Goal: Task Accomplishment & Management: Use online tool/utility

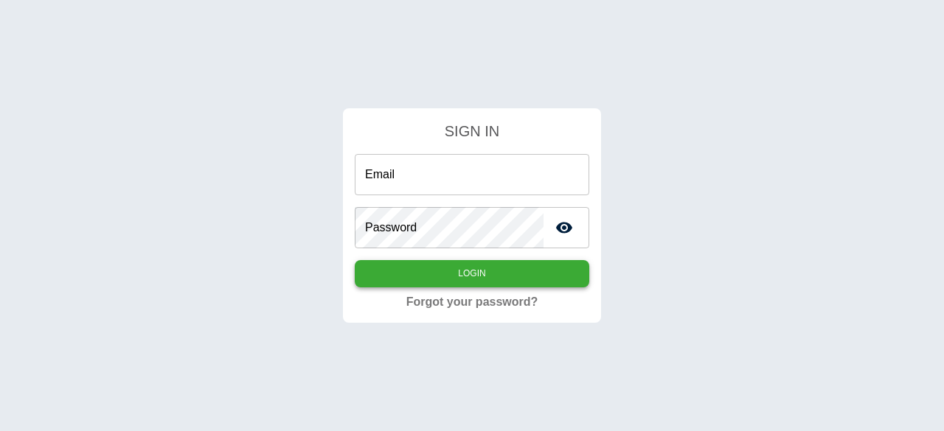
type input "**********"
click at [494, 265] on button "Login" at bounding box center [472, 273] width 234 height 27
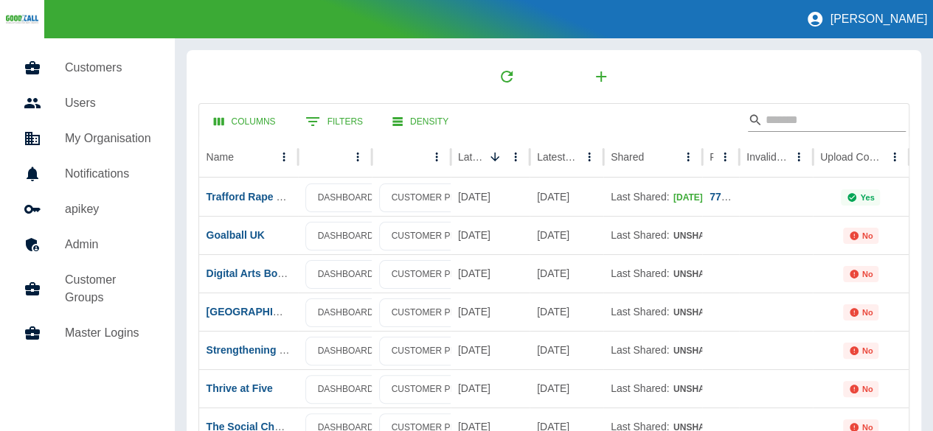
click at [814, 127] on input "Search" at bounding box center [824, 120] width 118 height 24
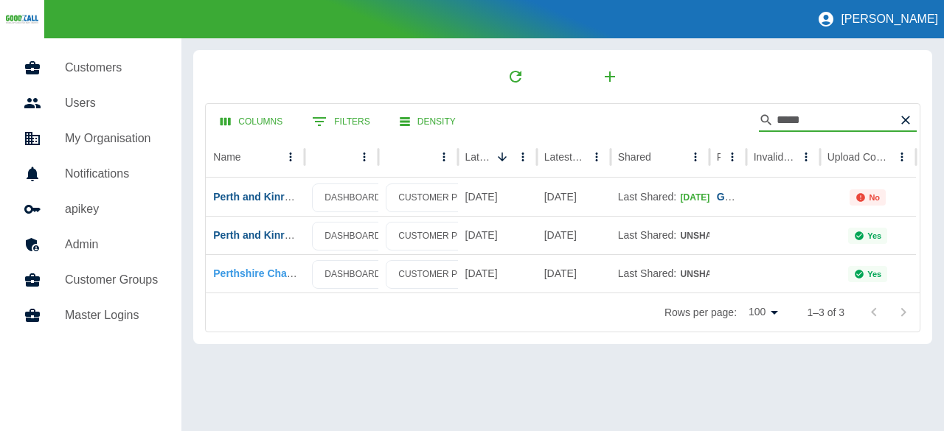
type input "*****"
click at [271, 271] on link "Perthshire Chamber of Commerce" at bounding box center [296, 274] width 167 height 12
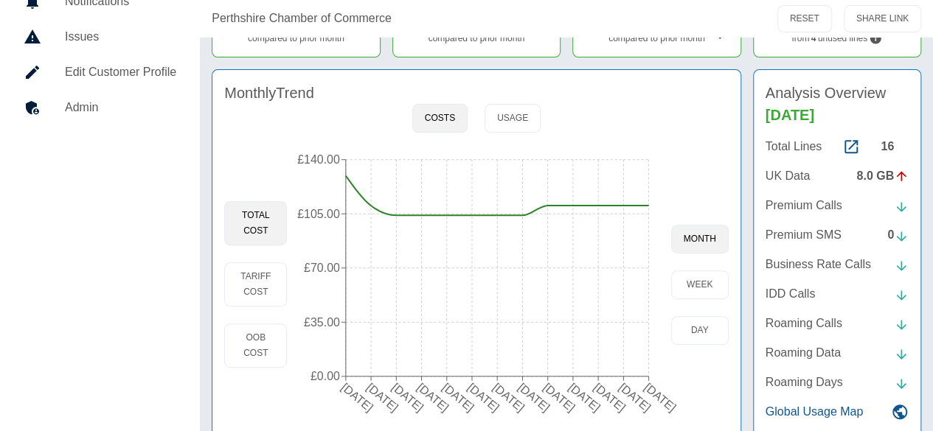
scroll to position [295, 0]
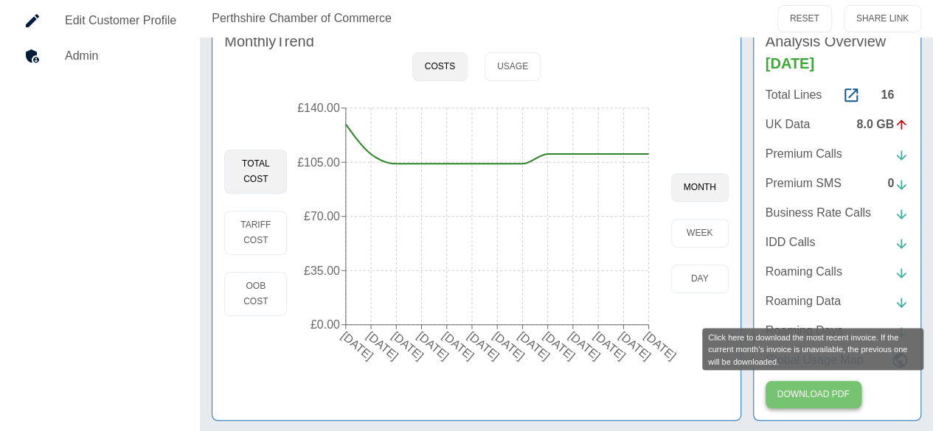
click at [834, 389] on button "Download PDF" at bounding box center [813, 394] width 96 height 27
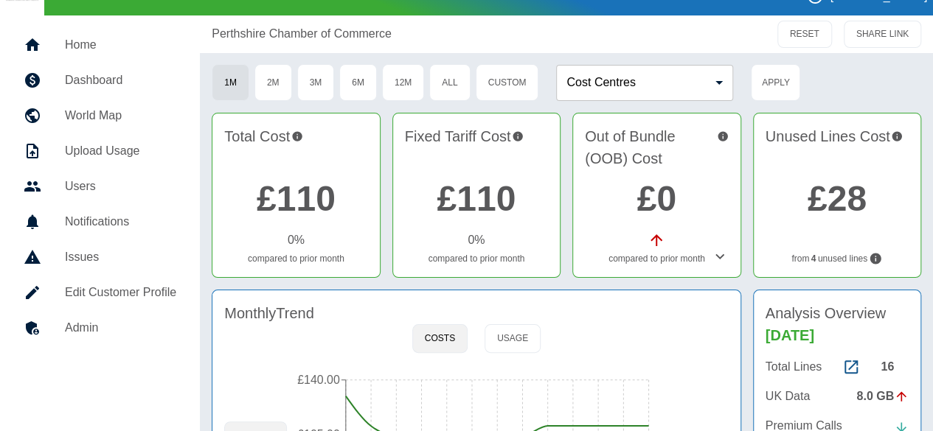
scroll to position [0, 0]
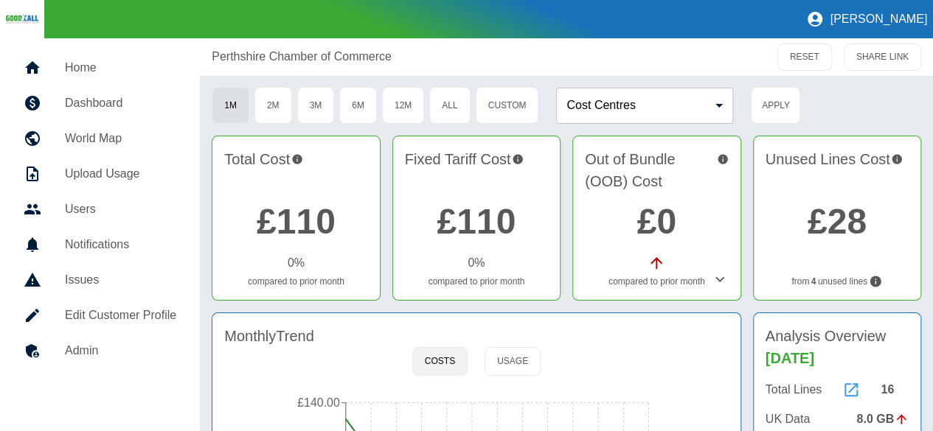
click at [848, 383] on icon at bounding box center [850, 389] width 13 height 13
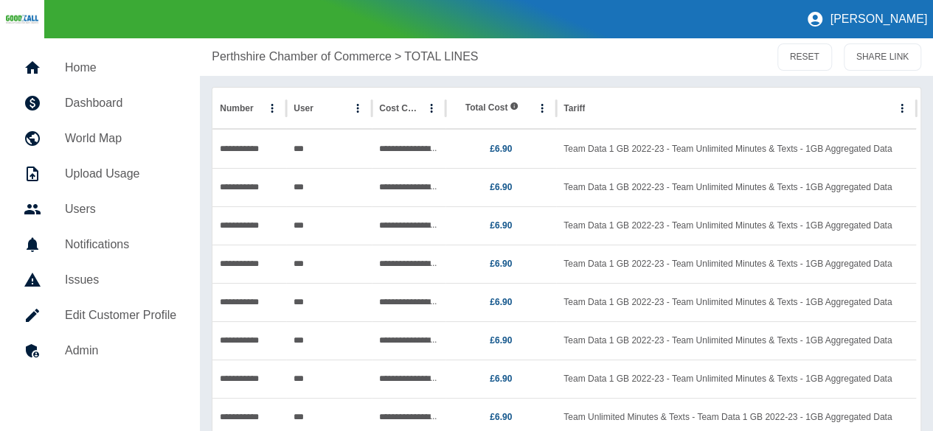
click at [83, 113] on link "Dashboard" at bounding box center [100, 103] width 176 height 35
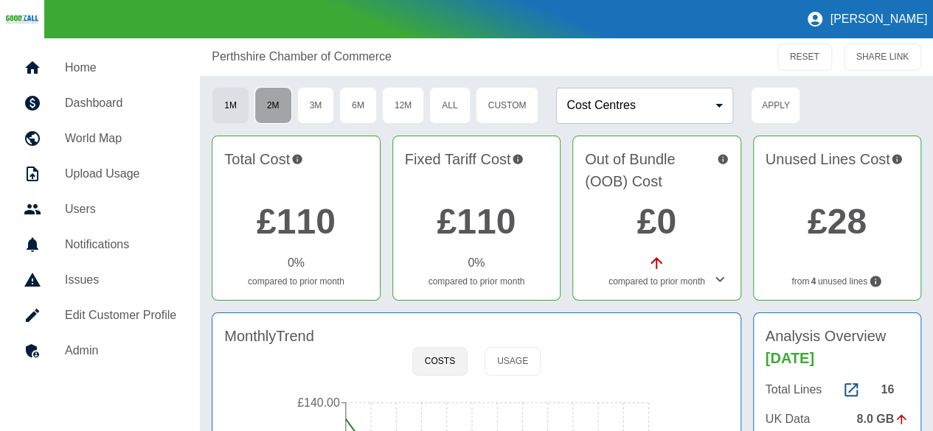
click at [279, 105] on button "2M" at bounding box center [273, 105] width 38 height 37
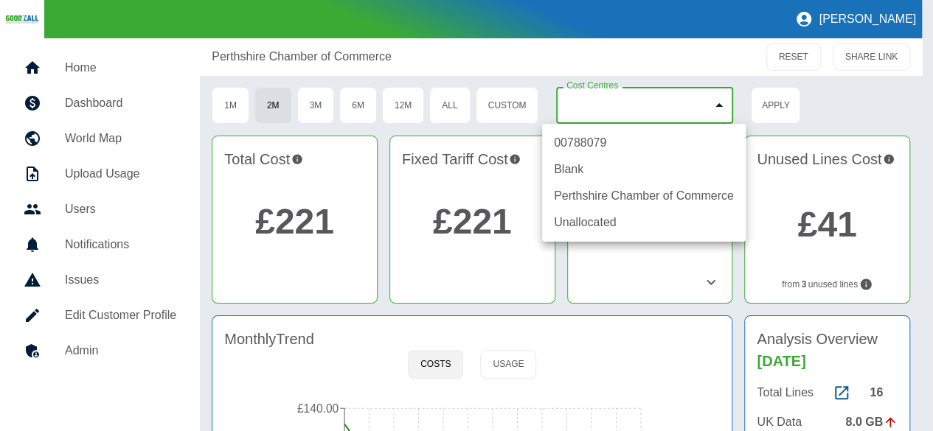
click at [648, 98] on body "[PERSON_NAME] Home Dashboard World Map Upload Usage Users Notifications Issues …" at bounding box center [466, 215] width 933 height 431
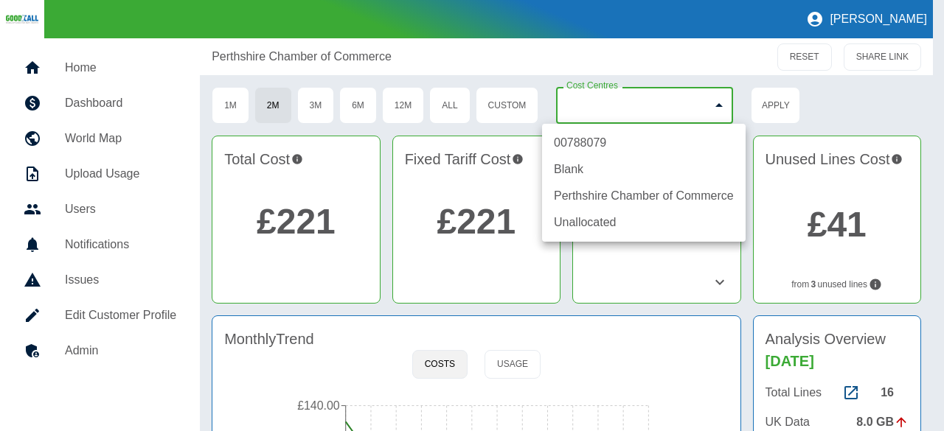
click at [531, 104] on div at bounding box center [472, 215] width 944 height 431
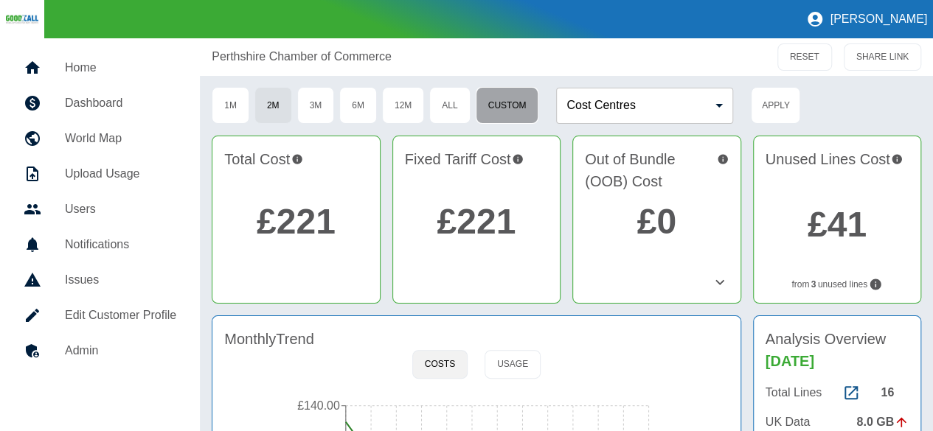
click at [529, 104] on button "Custom" at bounding box center [507, 105] width 63 height 37
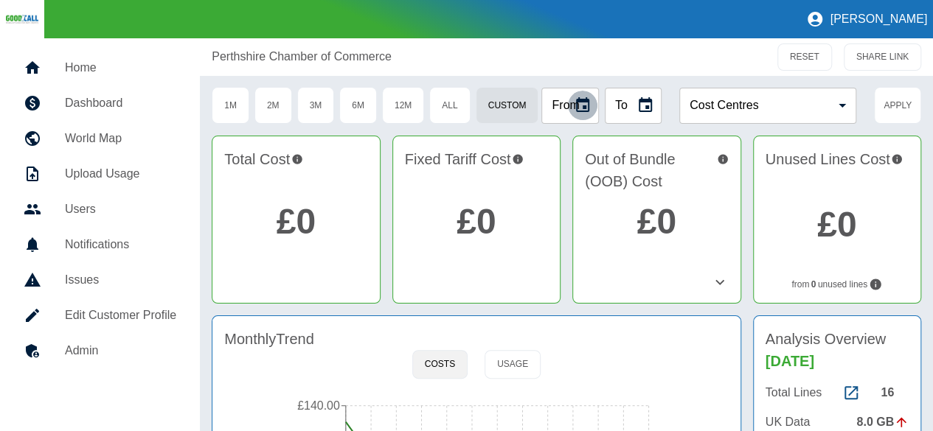
click at [569, 106] on button "Choose date" at bounding box center [582, 105] width 29 height 29
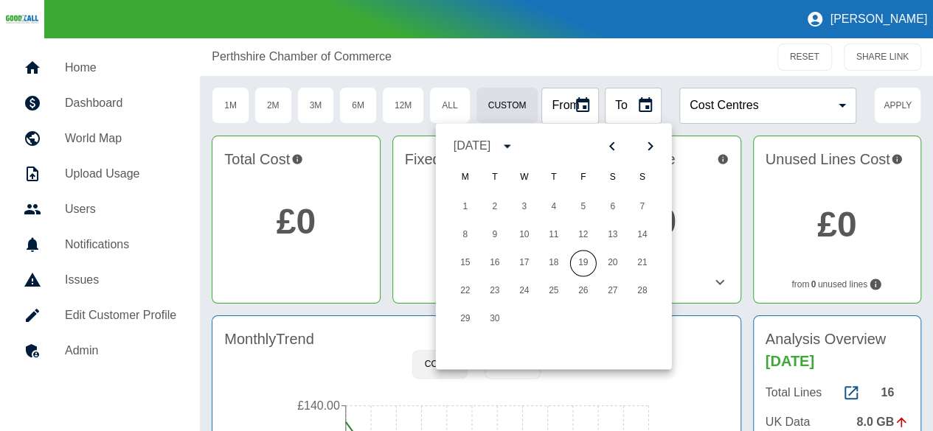
click at [584, 102] on icon "Choose date" at bounding box center [582, 104] width 13 height 15
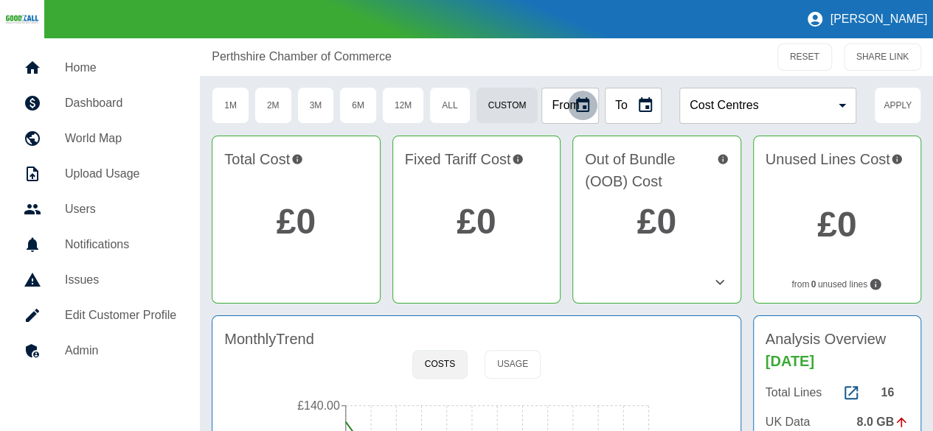
click at [584, 102] on icon "Choose date" at bounding box center [582, 104] width 13 height 15
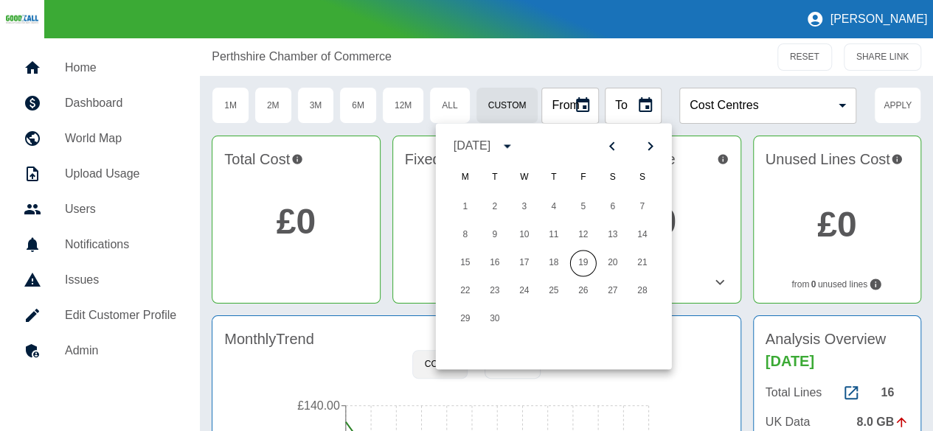
click at [516, 146] on icon "calendar view is open, switch to year view" at bounding box center [507, 146] width 18 height 18
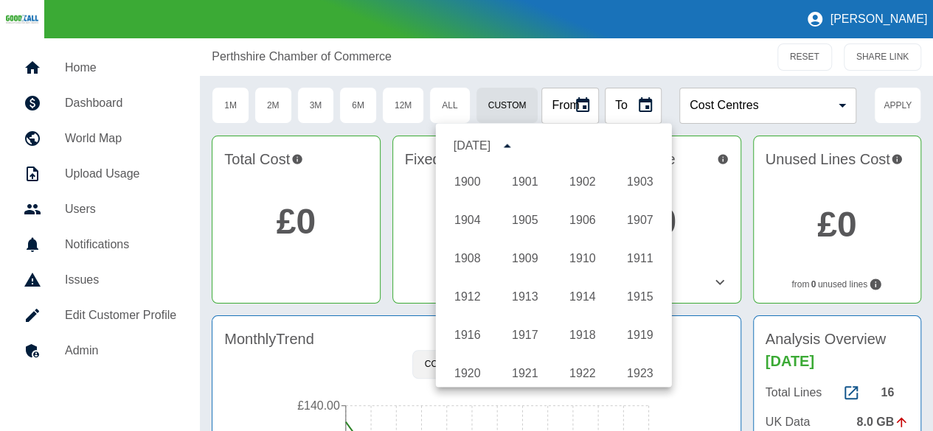
scroll to position [1096, 0]
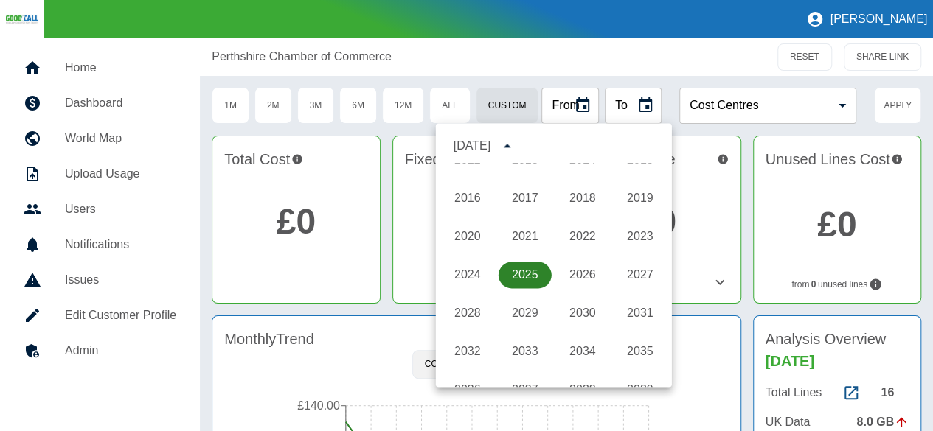
click at [524, 272] on button "2025" at bounding box center [524, 275] width 53 height 27
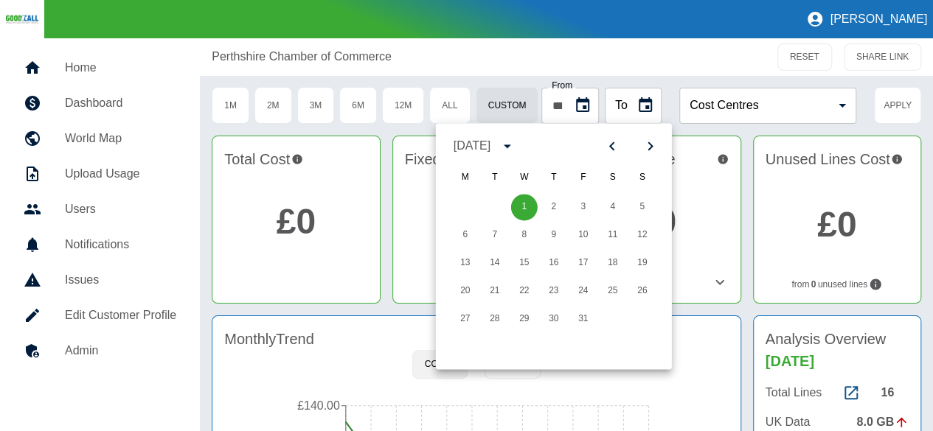
click at [654, 149] on icon "Next month" at bounding box center [651, 146] width 18 height 18
click at [656, 149] on icon "Next month" at bounding box center [651, 146] width 18 height 18
click at [657, 149] on icon "Next month" at bounding box center [651, 146] width 18 height 18
click at [658, 149] on icon "Next month" at bounding box center [651, 146] width 18 height 18
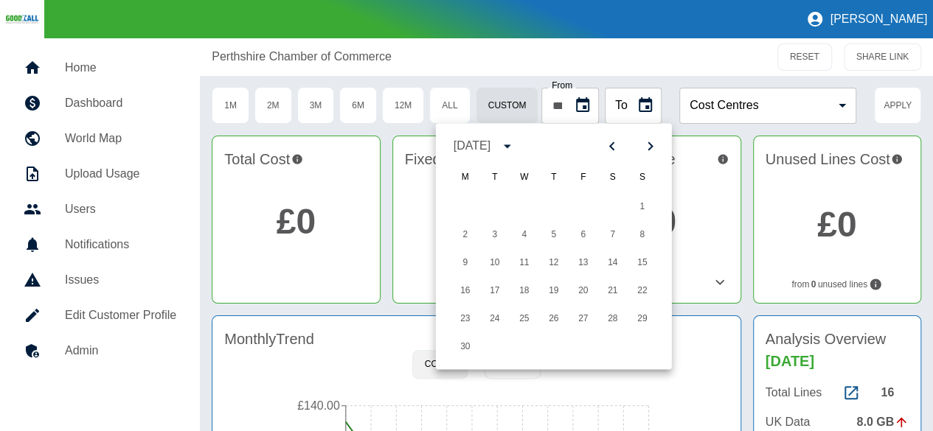
click at [659, 149] on icon "Next month" at bounding box center [651, 146] width 18 height 18
click at [612, 145] on icon "Previous month" at bounding box center [612, 146] width 18 height 18
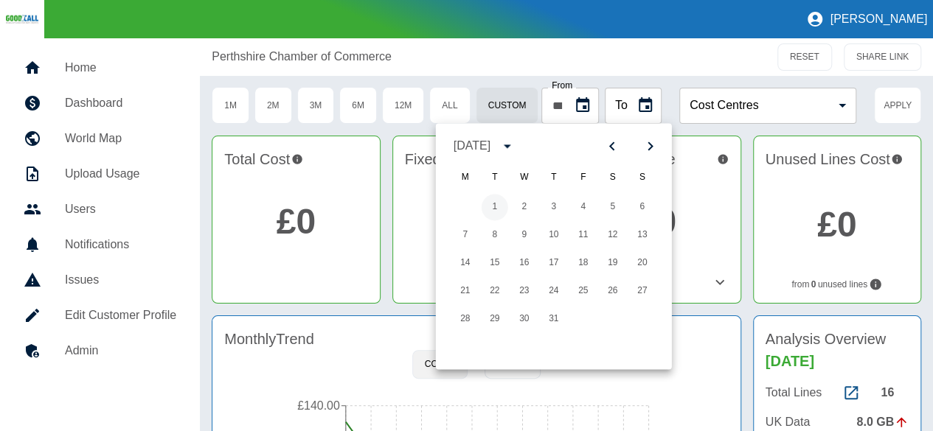
click at [494, 203] on button "1" at bounding box center [495, 207] width 27 height 27
type input "**********"
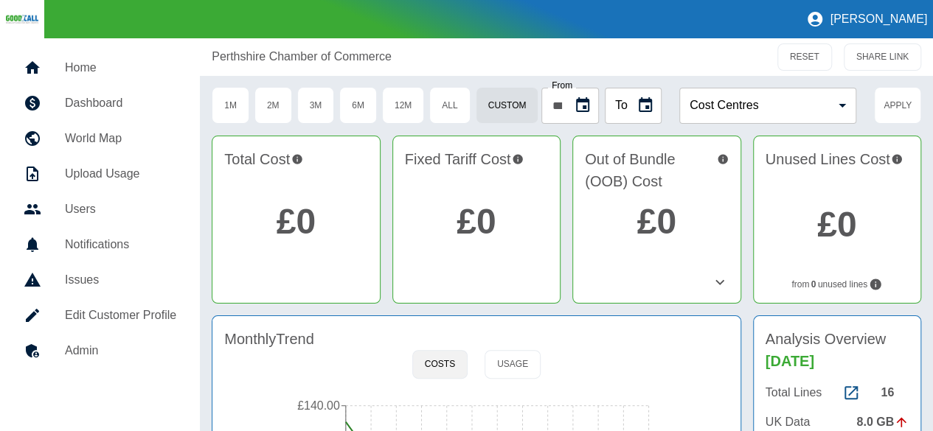
click at [641, 106] on icon "Choose date" at bounding box center [645, 106] width 18 height 18
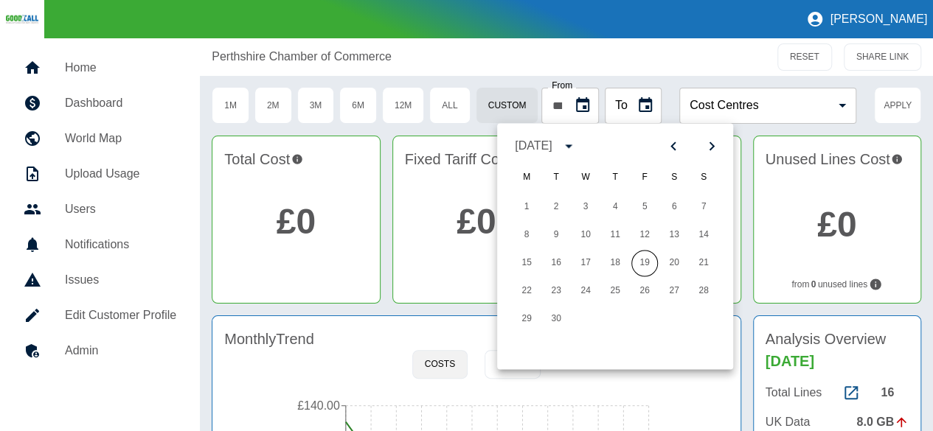
click at [674, 146] on icon "Previous month" at bounding box center [673, 146] width 18 height 18
click at [616, 312] on button "31" at bounding box center [615, 319] width 27 height 27
type input "**********"
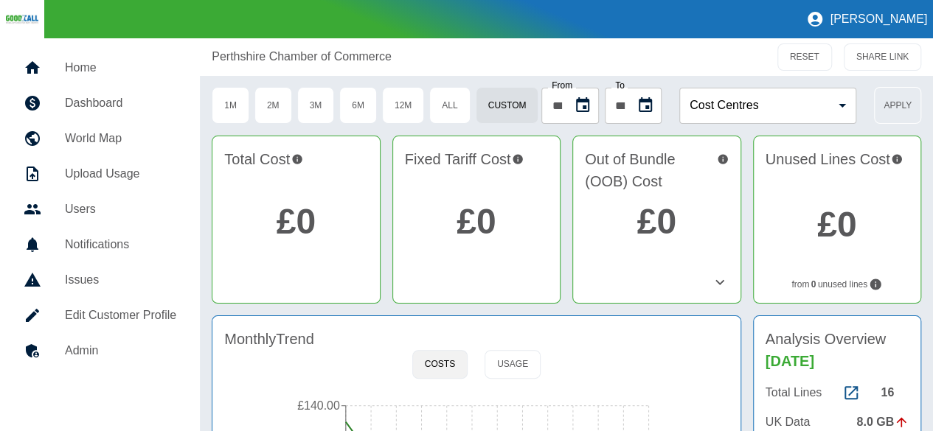
click at [895, 105] on button "Apply" at bounding box center [897, 105] width 47 height 37
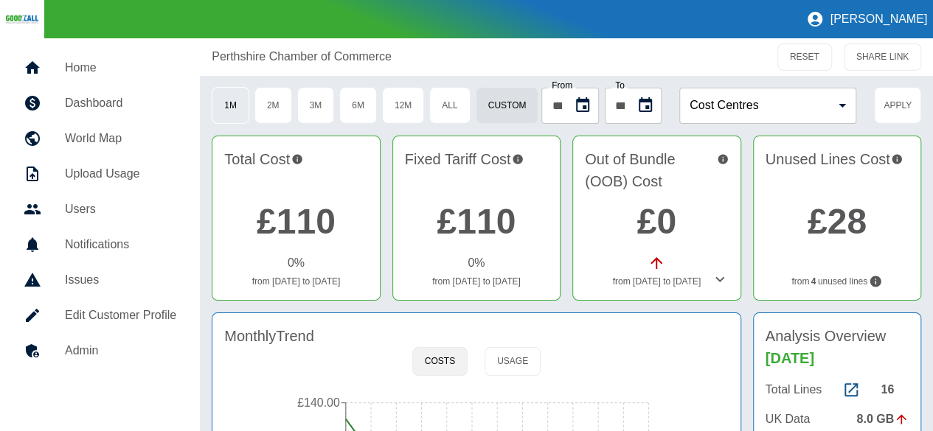
click at [242, 118] on button "1M" at bounding box center [231, 105] width 38 height 37
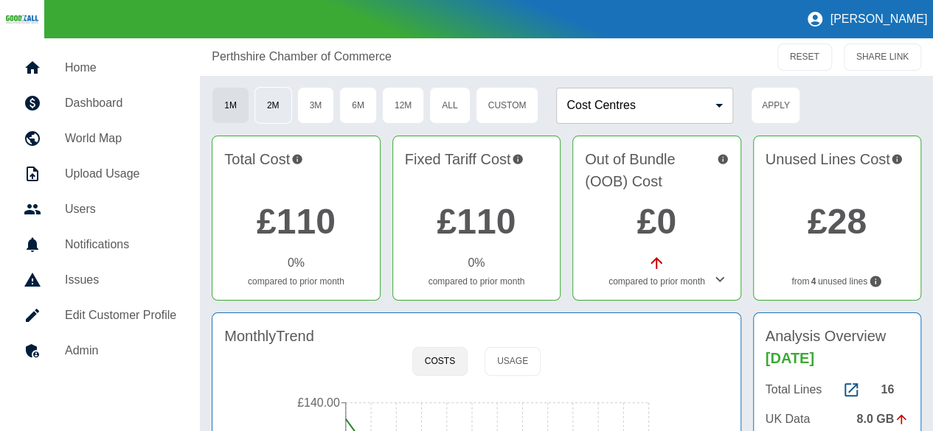
click at [276, 113] on button "2M" at bounding box center [273, 105] width 38 height 37
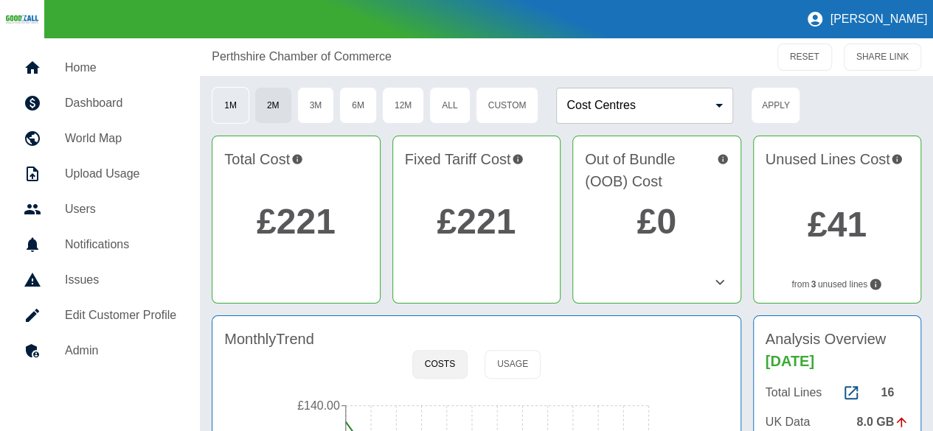
click at [232, 102] on button "1M" at bounding box center [231, 105] width 38 height 37
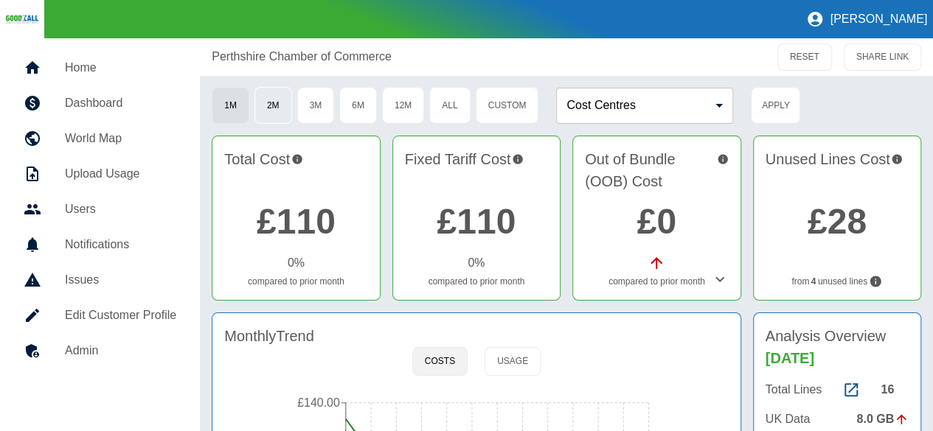
click at [270, 104] on button "2M" at bounding box center [273, 105] width 38 height 37
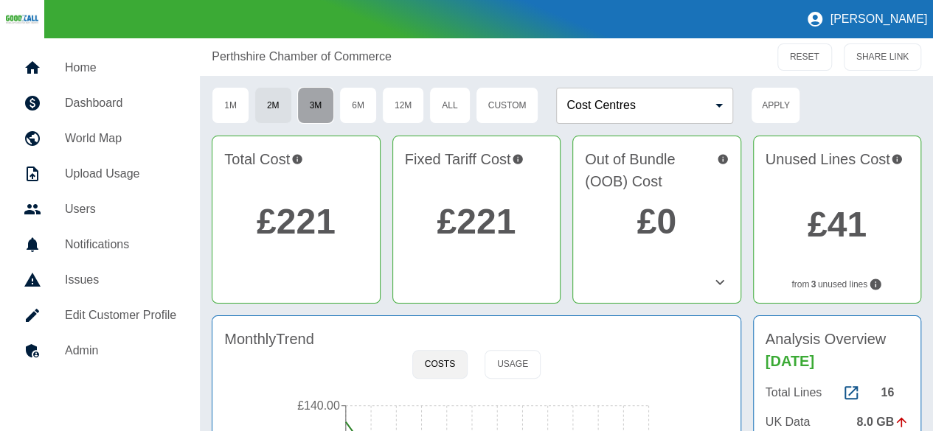
click at [322, 104] on button "3M" at bounding box center [316, 105] width 38 height 37
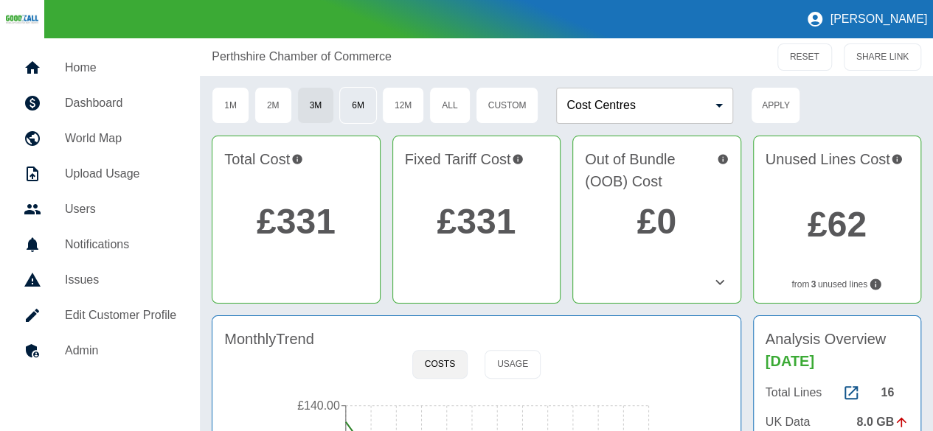
click at [377, 103] on button "6M" at bounding box center [358, 105] width 38 height 37
click at [322, 100] on button "3M" at bounding box center [316, 105] width 38 height 37
click at [288, 102] on button "2M" at bounding box center [273, 105] width 38 height 37
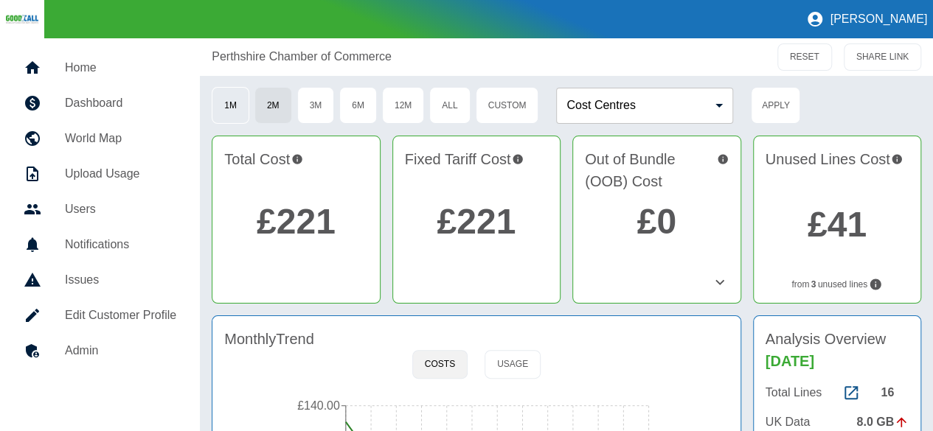
click at [232, 105] on button "1M" at bounding box center [231, 105] width 38 height 37
